Goal: Task Accomplishment & Management: Complete application form

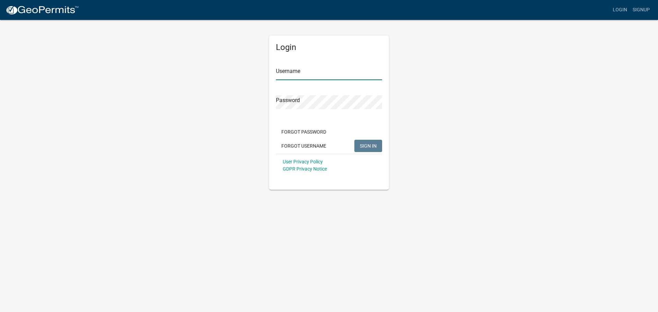
type input "Marvin78"
click at [366, 150] on button "SIGN IN" at bounding box center [368, 146] width 28 height 12
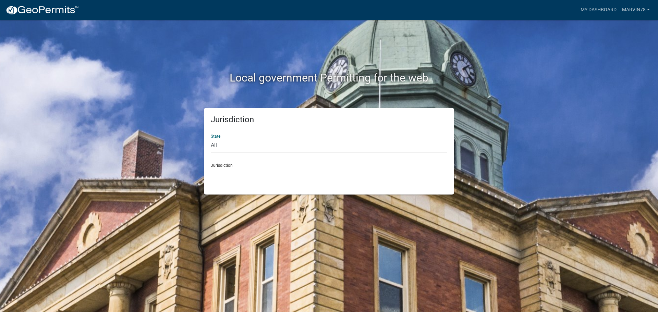
click at [245, 148] on select "All [US_STATE] [US_STATE] [US_STATE] [US_STATE] [US_STATE] [US_STATE] [US_STATE…" at bounding box center [329, 145] width 236 height 14
select select "[US_STATE]"
click at [211, 138] on select "All [US_STATE] [US_STATE] [US_STATE] [US_STATE] [US_STATE] [US_STATE] [US_STATE…" at bounding box center [329, 145] width 236 height 14
click at [225, 172] on select "City of [GEOGRAPHIC_DATA], [US_STATE] City of [GEOGRAPHIC_DATA], [US_STATE] Cit…" at bounding box center [329, 175] width 236 height 14
click at [228, 180] on select "City of [GEOGRAPHIC_DATA], [US_STATE] City of [GEOGRAPHIC_DATA], [US_STATE] Cit…" at bounding box center [329, 175] width 236 height 14
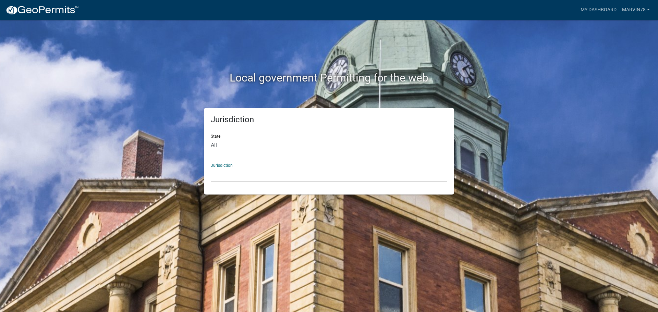
click at [217, 176] on select "City of [GEOGRAPHIC_DATA], [US_STATE] City of [GEOGRAPHIC_DATA], [US_STATE] Cit…" at bounding box center [329, 175] width 236 height 14
click at [627, 146] on div "Local government Permitting for the web Jurisdiction State All [US_STATE] [US_S…" at bounding box center [329, 156] width 658 height 312
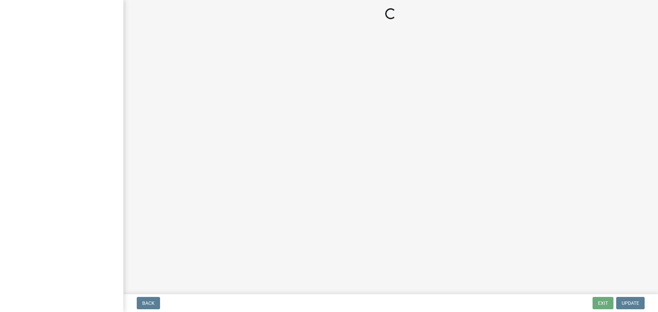
select select "IN"
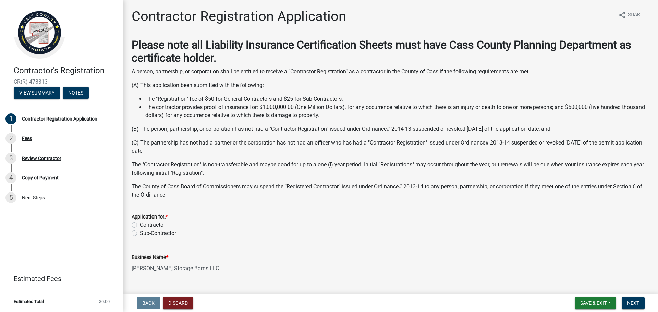
click at [139, 227] on div "Contractor" at bounding box center [391, 225] width 518 height 8
click at [140, 227] on label "Contractor" at bounding box center [152, 225] width 25 height 8
click at [140, 226] on input "Contractor" at bounding box center [142, 223] width 4 height 4
radio input "true"
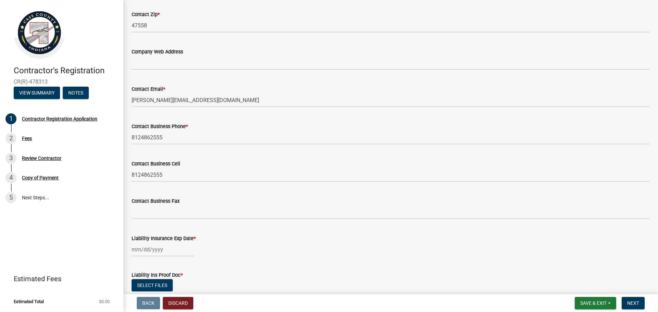
scroll to position [456, 0]
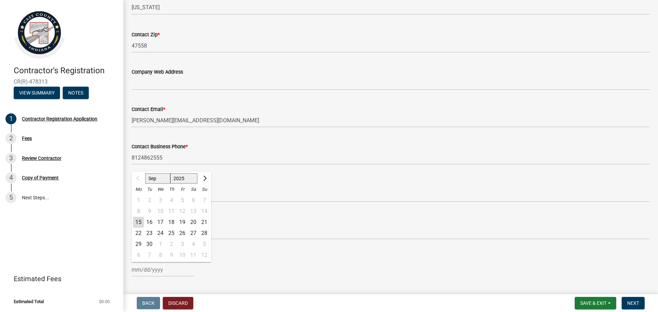
click at [151, 272] on div "Sep Oct Nov Dec 2025 2026 2027 2028 2029 2030 2031 2032 2033 2034 2035 2036 203…" at bounding box center [163, 270] width 63 height 14
click at [159, 179] on select "Sep Oct Nov Dec" at bounding box center [157, 178] width 25 height 10
click at [145, 173] on select "Sep Oct Nov Dec" at bounding box center [157, 178] width 25 height 10
click at [183, 177] on select "2025 2026 2027 2028 2029 2030 2031 2032 2033 2034 2035 2036 2037 2038 2039 2040…" at bounding box center [183, 178] width 27 height 10
select select "2026"
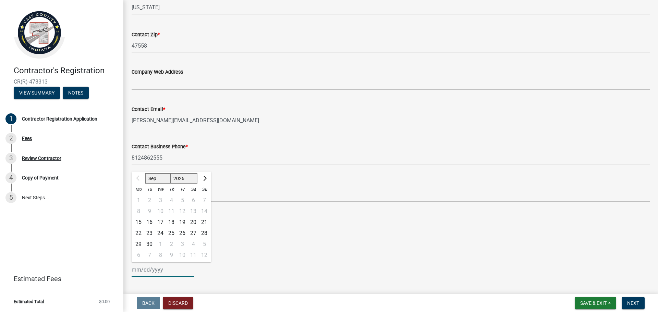
click at [170, 173] on select "2025 2026 2027 2028 2029 2030 2031 2032 2033 2034 2035 2036 2037 2038 2039 2040…" at bounding box center [183, 178] width 27 height 10
click at [206, 211] on div "13" at bounding box center [204, 211] width 11 height 11
type input "09/13/2026"
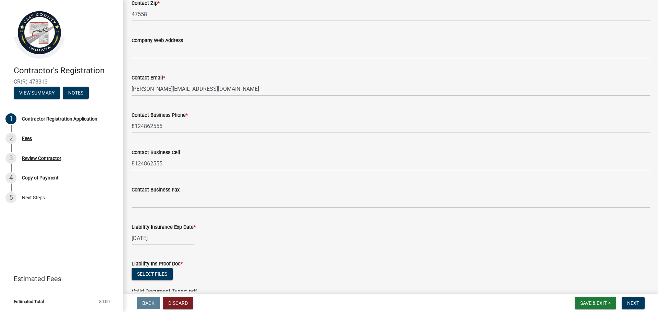
scroll to position [524, 0]
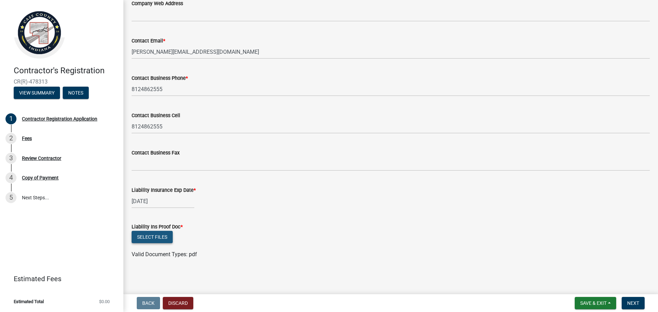
click at [154, 236] on button "Select files" at bounding box center [152, 237] width 41 height 12
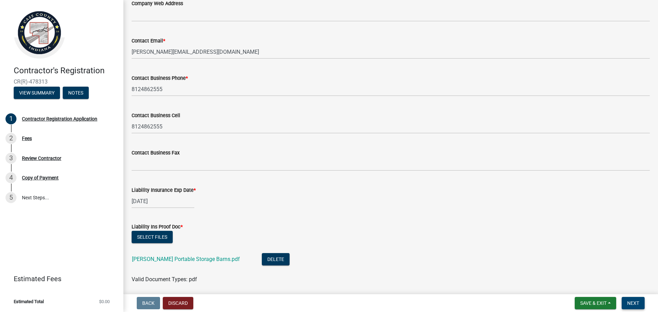
click at [631, 301] on span "Next" at bounding box center [633, 303] width 12 height 5
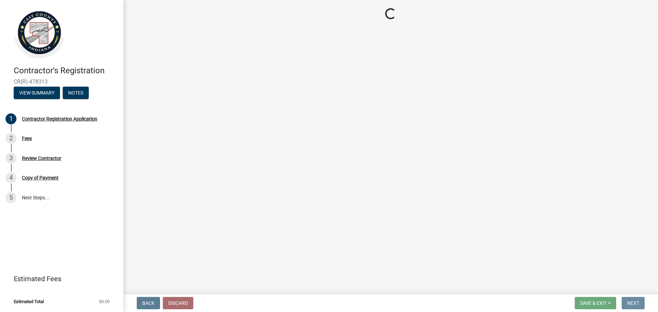
scroll to position [0, 0]
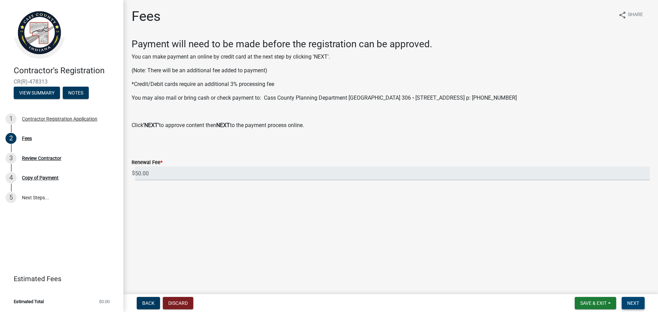
click at [634, 303] on span "Next" at bounding box center [633, 303] width 12 height 5
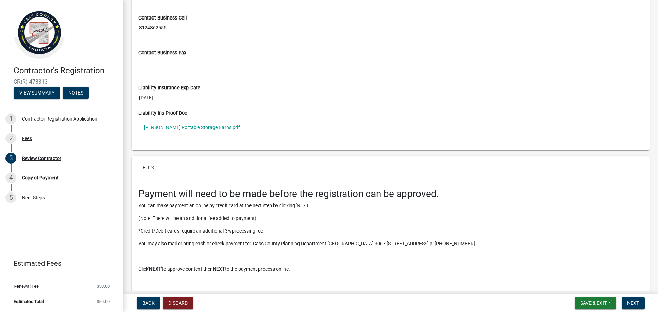
scroll to position [658, 0]
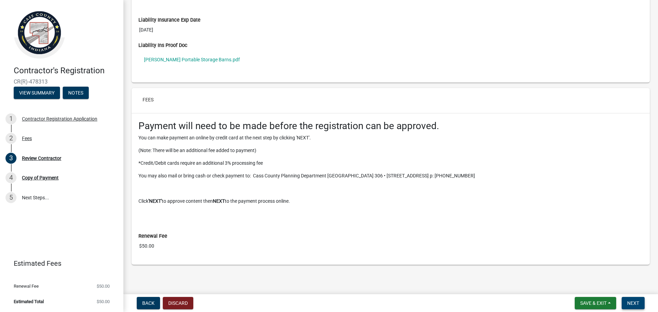
click at [630, 306] on span "Next" at bounding box center [633, 303] width 12 height 5
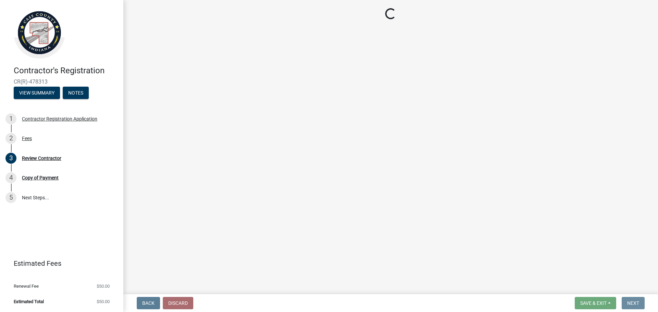
scroll to position [0, 0]
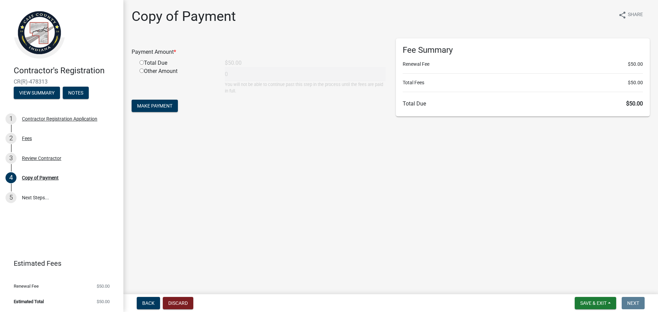
click at [143, 63] on input "radio" at bounding box center [141, 62] width 4 height 4
radio input "true"
type input "50"
click at [149, 106] on span "Make Payment" at bounding box center [154, 105] width 35 height 5
